Goal: Task Accomplishment & Management: Use online tool/utility

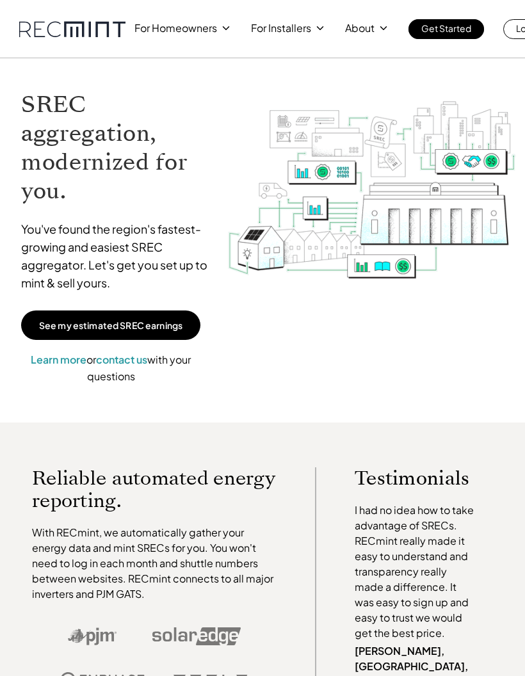
click at [509, 31] on link "Log In" at bounding box center [528, 29] width 51 height 20
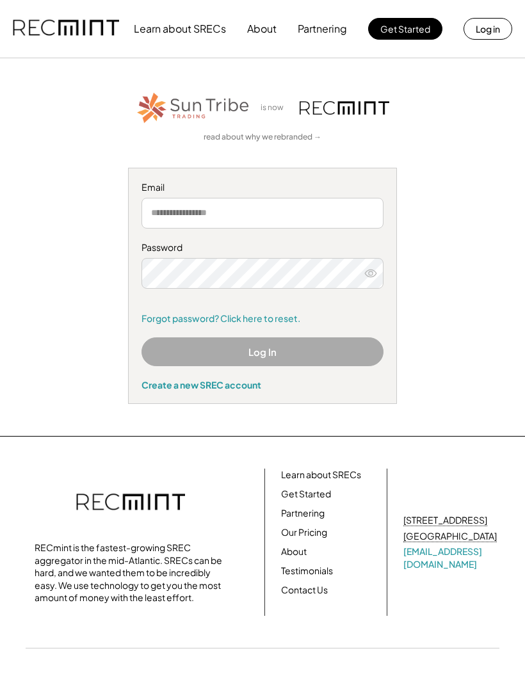
click at [237, 210] on input "email" at bounding box center [262, 213] width 242 height 31
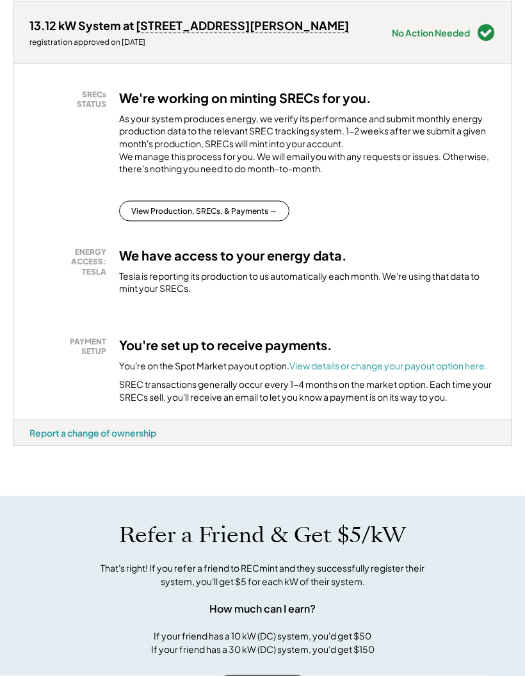
scroll to position [193, 0]
click at [228, 221] on button "View Production, SRECs, & Payments →" at bounding box center [204, 210] width 170 height 20
